Goal: Task Accomplishment & Management: Use online tool/utility

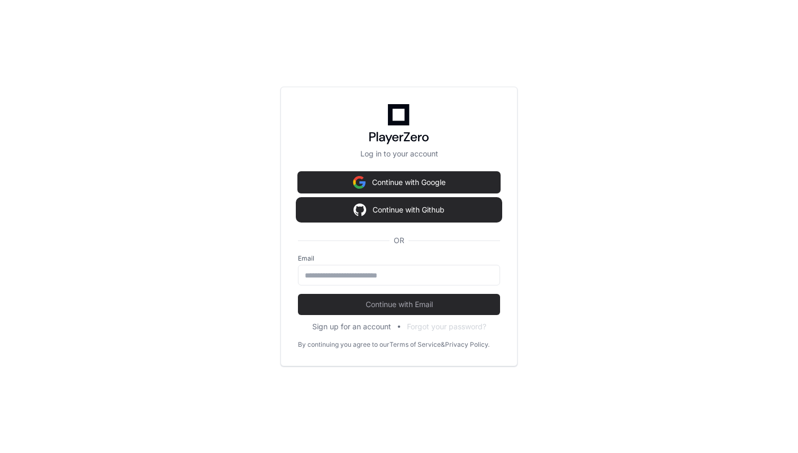
click at [324, 211] on button "Continue with Github" at bounding box center [399, 209] width 202 height 21
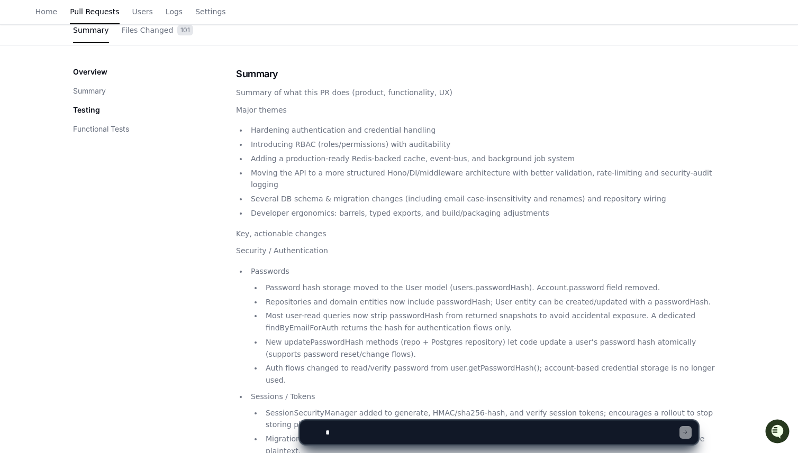
scroll to position [61, 0]
